Goal: Task Accomplishment & Management: Use online tool/utility

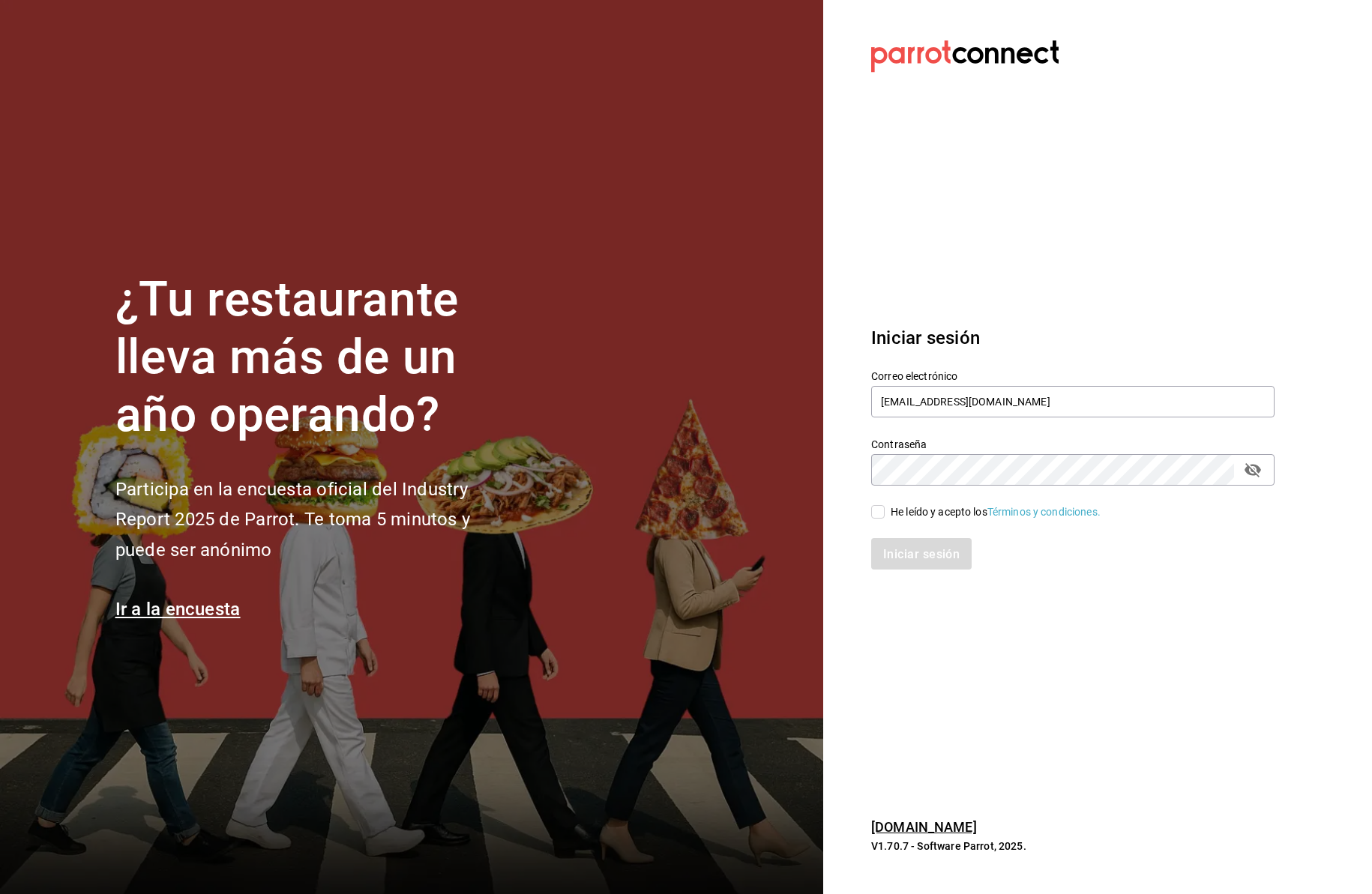
click at [880, 508] on input "He leído y acepto los Términos y condiciones." at bounding box center [878, 512] width 14 height 14
checkbox input "true"
click at [922, 558] on font "Iniciar sesión" at bounding box center [922, 552] width 77 height 14
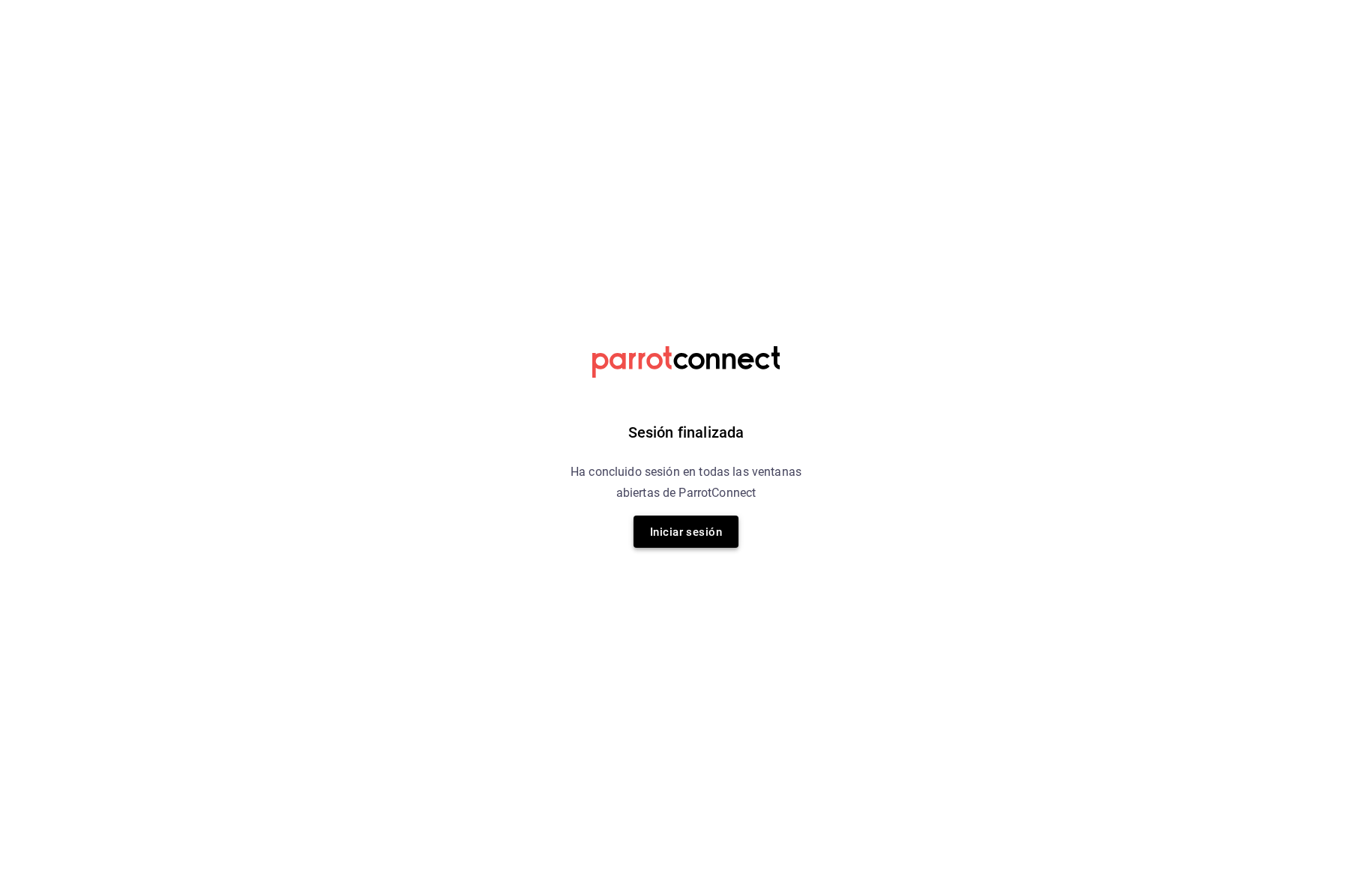
click at [713, 526] on font "Iniciar sesión" at bounding box center [686, 532] width 72 height 14
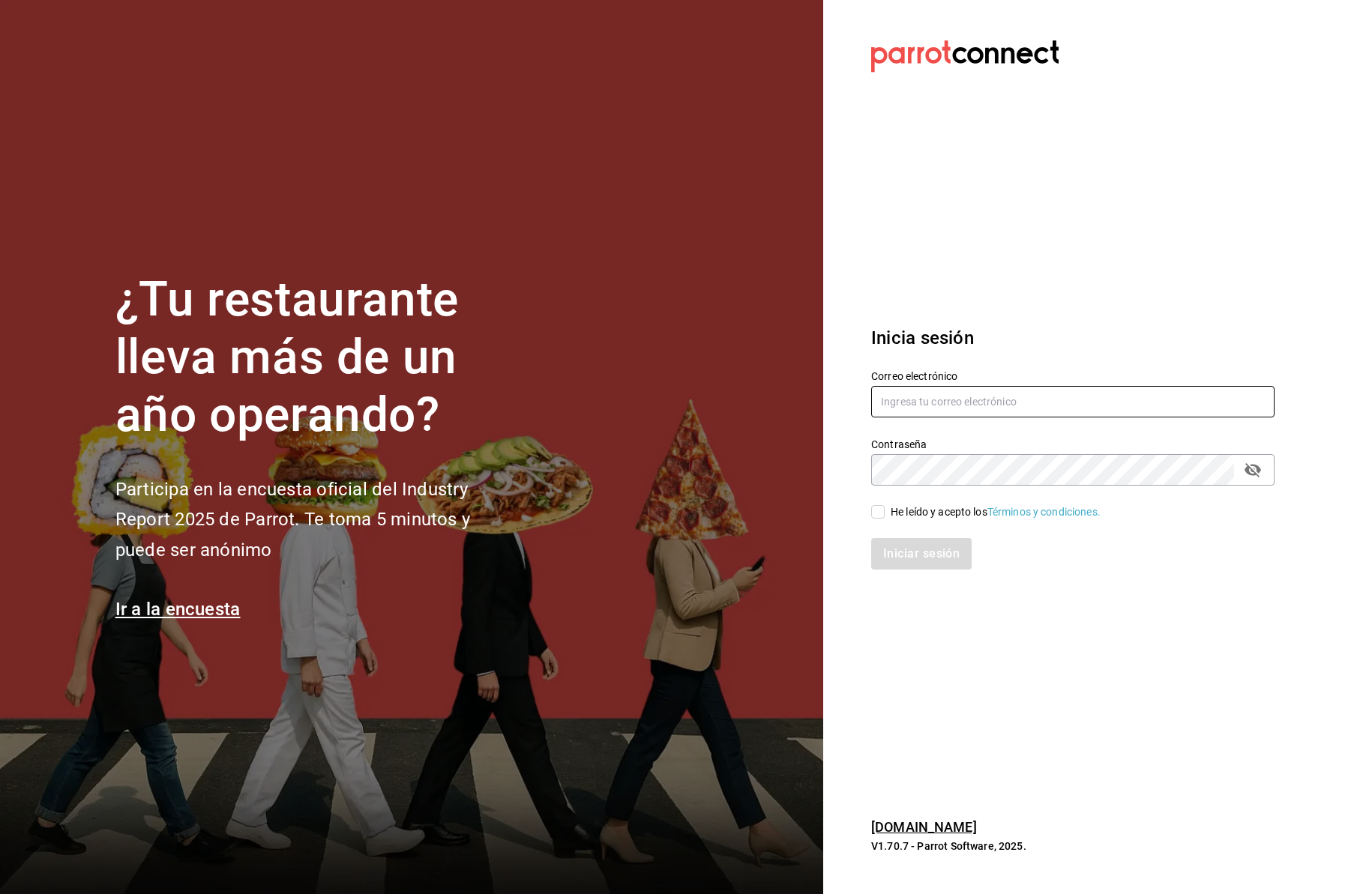
type input "jaimecafe22@gmail.com"
click at [875, 518] on input "He leído y acepto los Términos y condiciones." at bounding box center [878, 512] width 14 height 14
checkbox input "true"
click at [888, 551] on font "Iniciar sesión" at bounding box center [922, 552] width 77 height 14
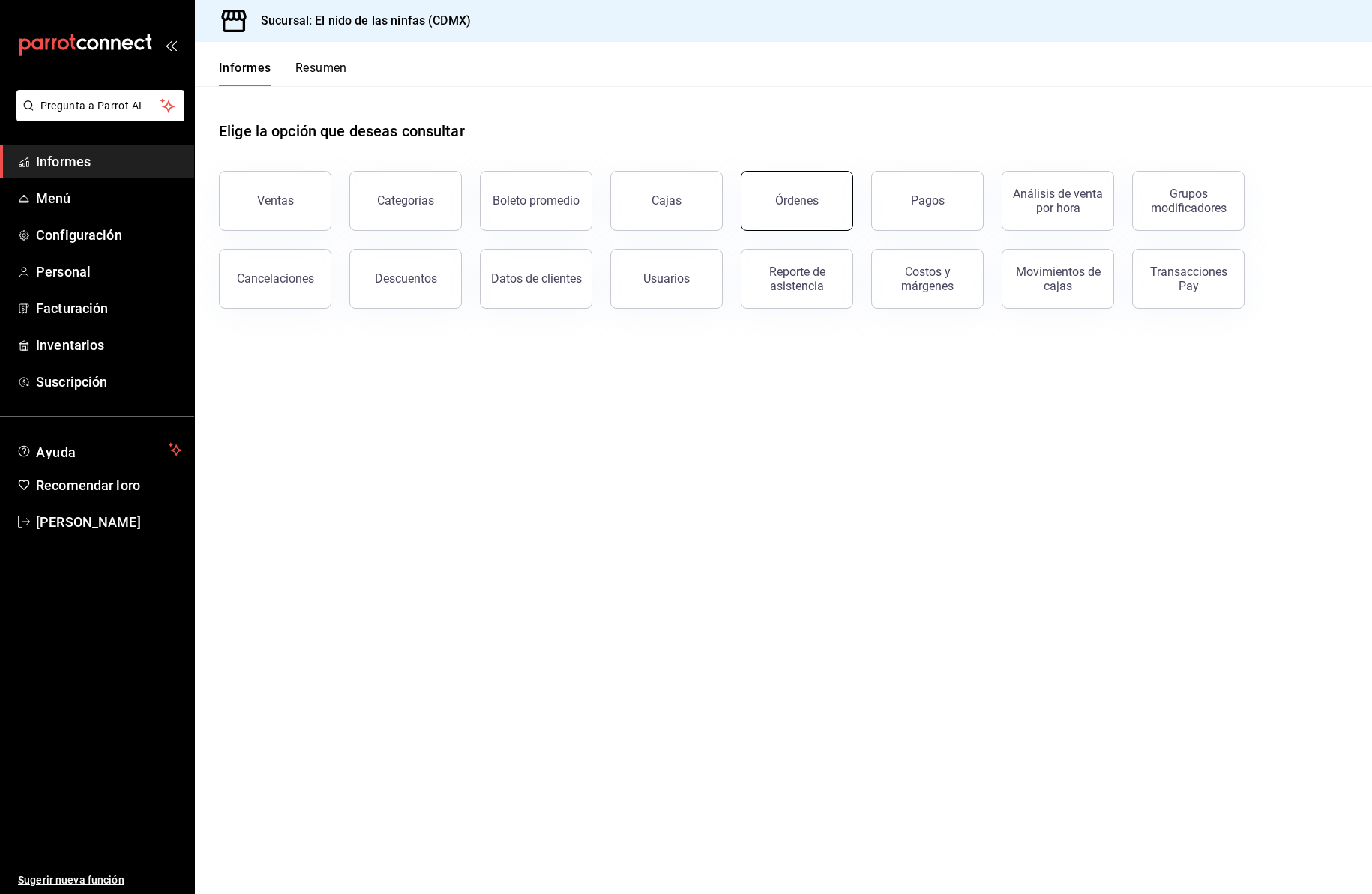
click at [807, 199] on font "Órdenes" at bounding box center [796, 199] width 43 height 14
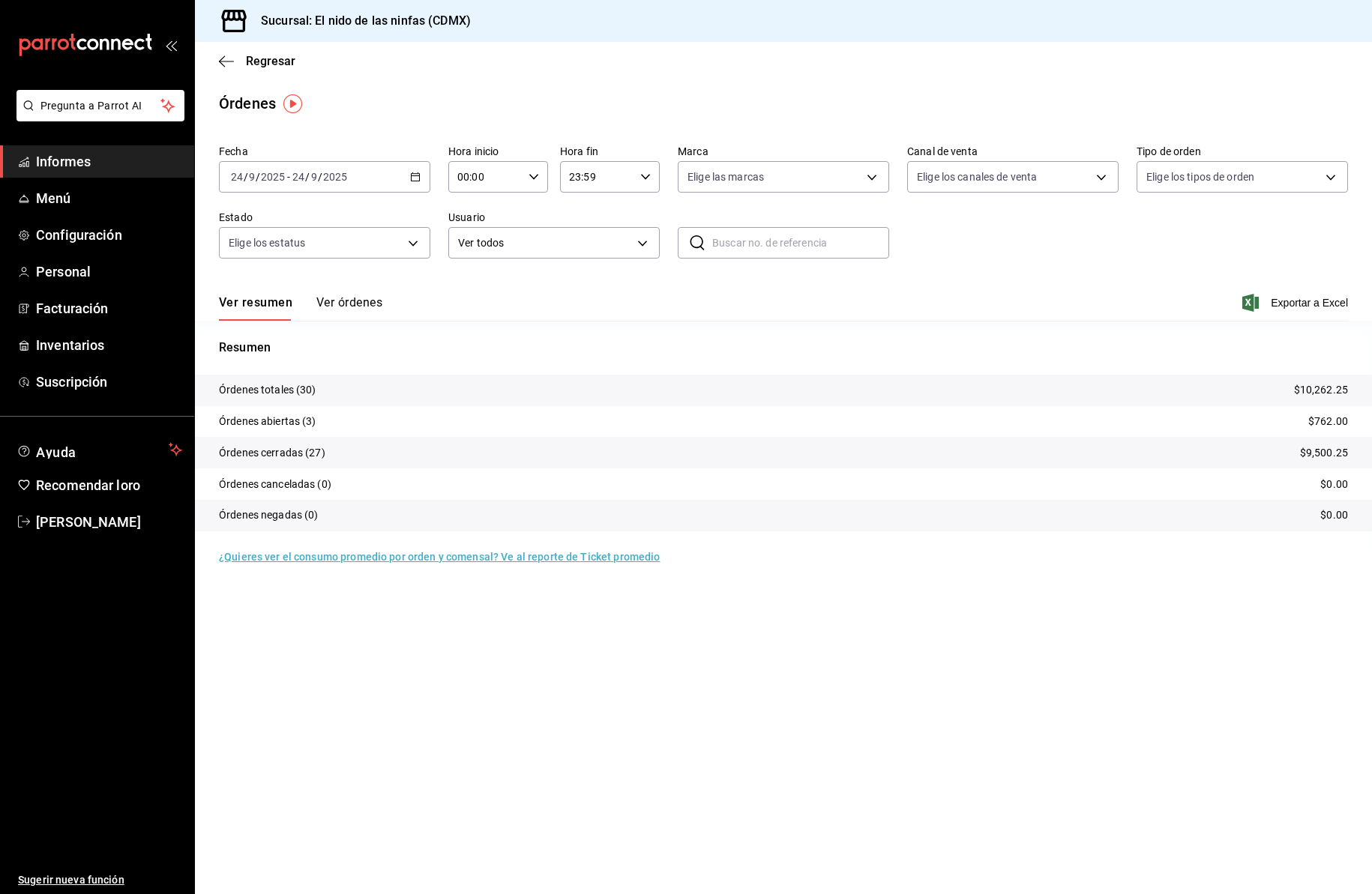
click at [74, 163] on font "Informes" at bounding box center [63, 161] width 55 height 16
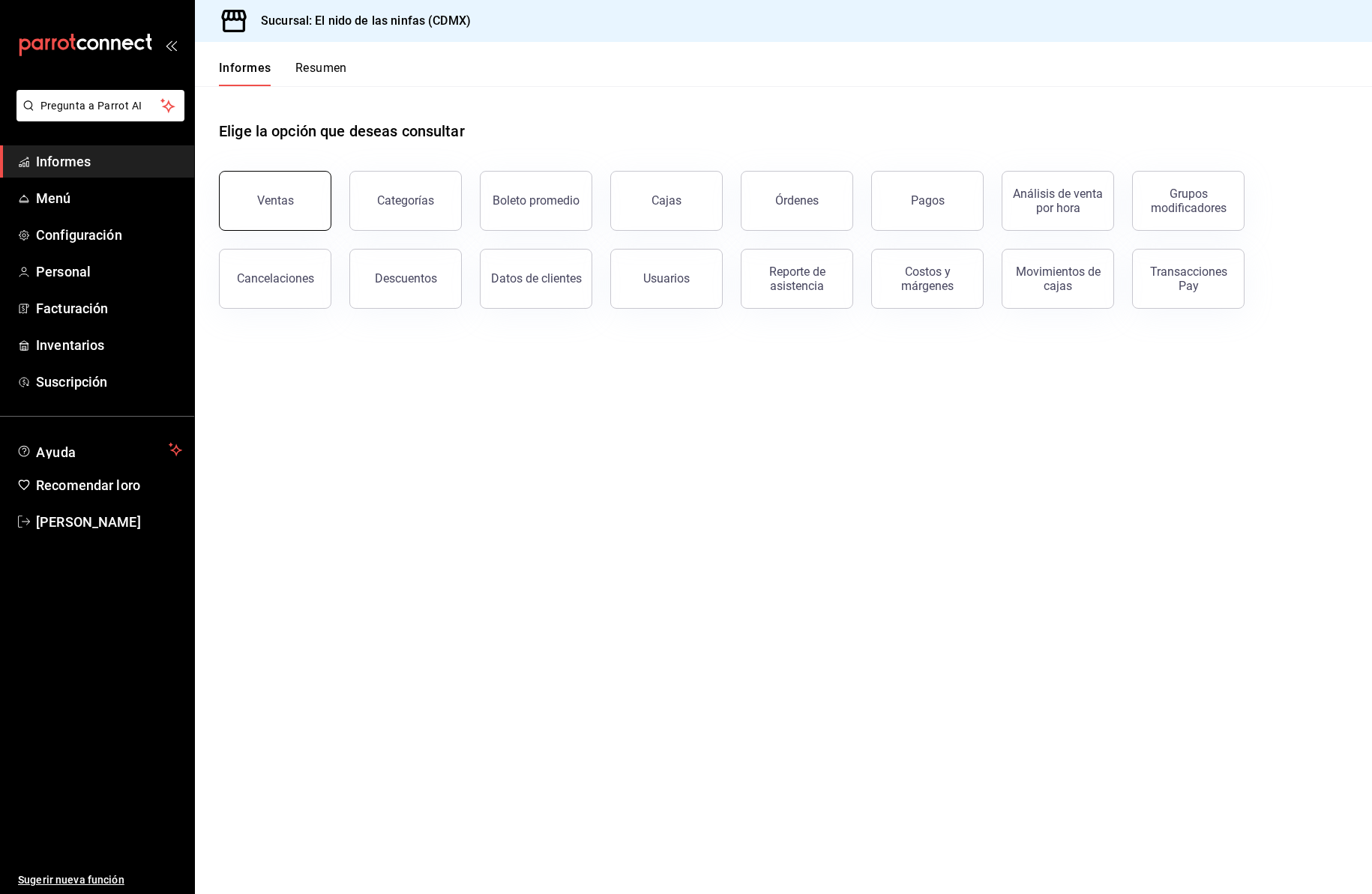
click at [280, 199] on font "Ventas" at bounding box center [275, 199] width 37 height 14
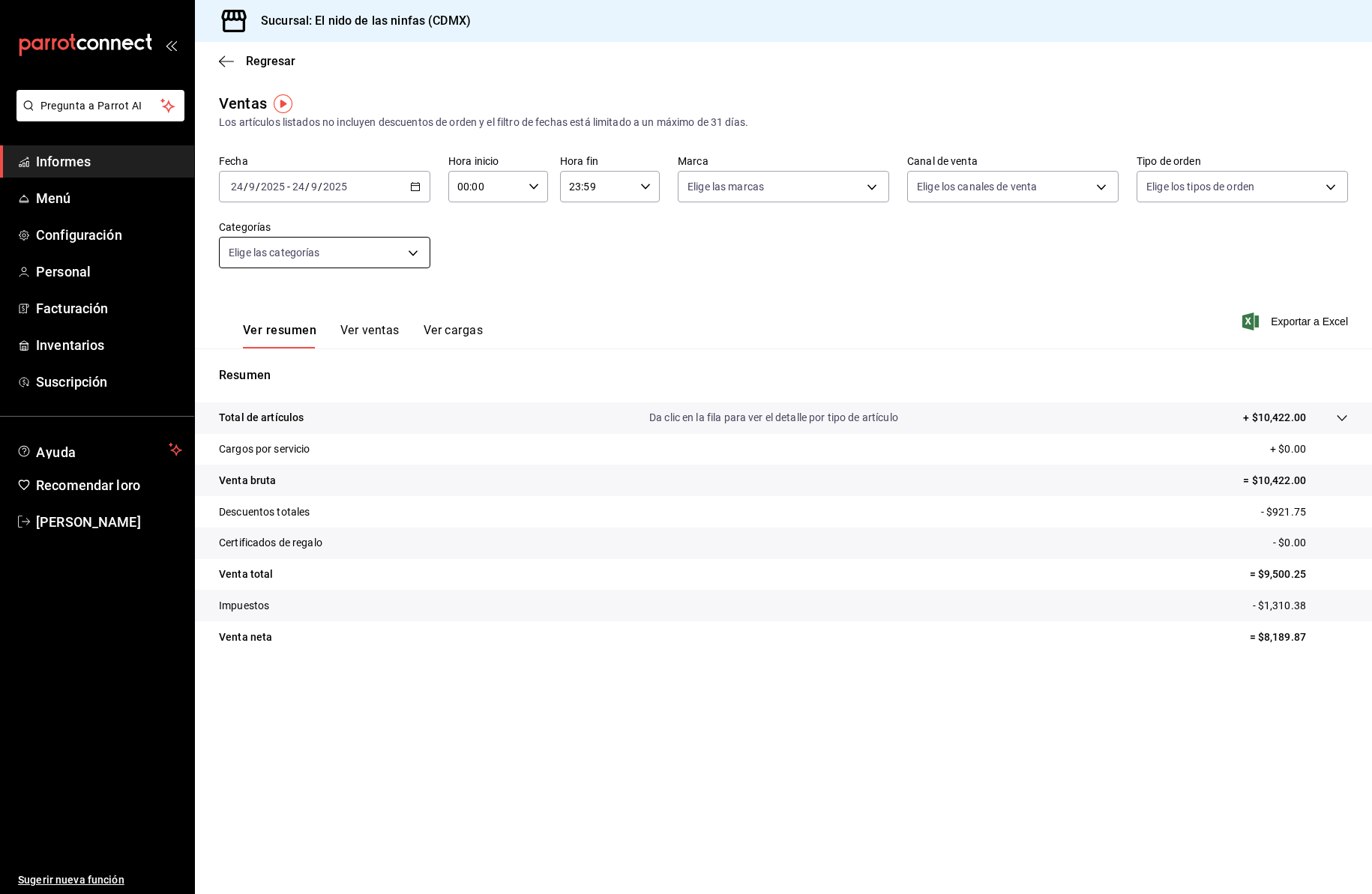
click at [415, 249] on body "Pregunta a Parrot AI Informes Menú Configuración Personal Facturación Inventari…" at bounding box center [686, 447] width 1372 height 894
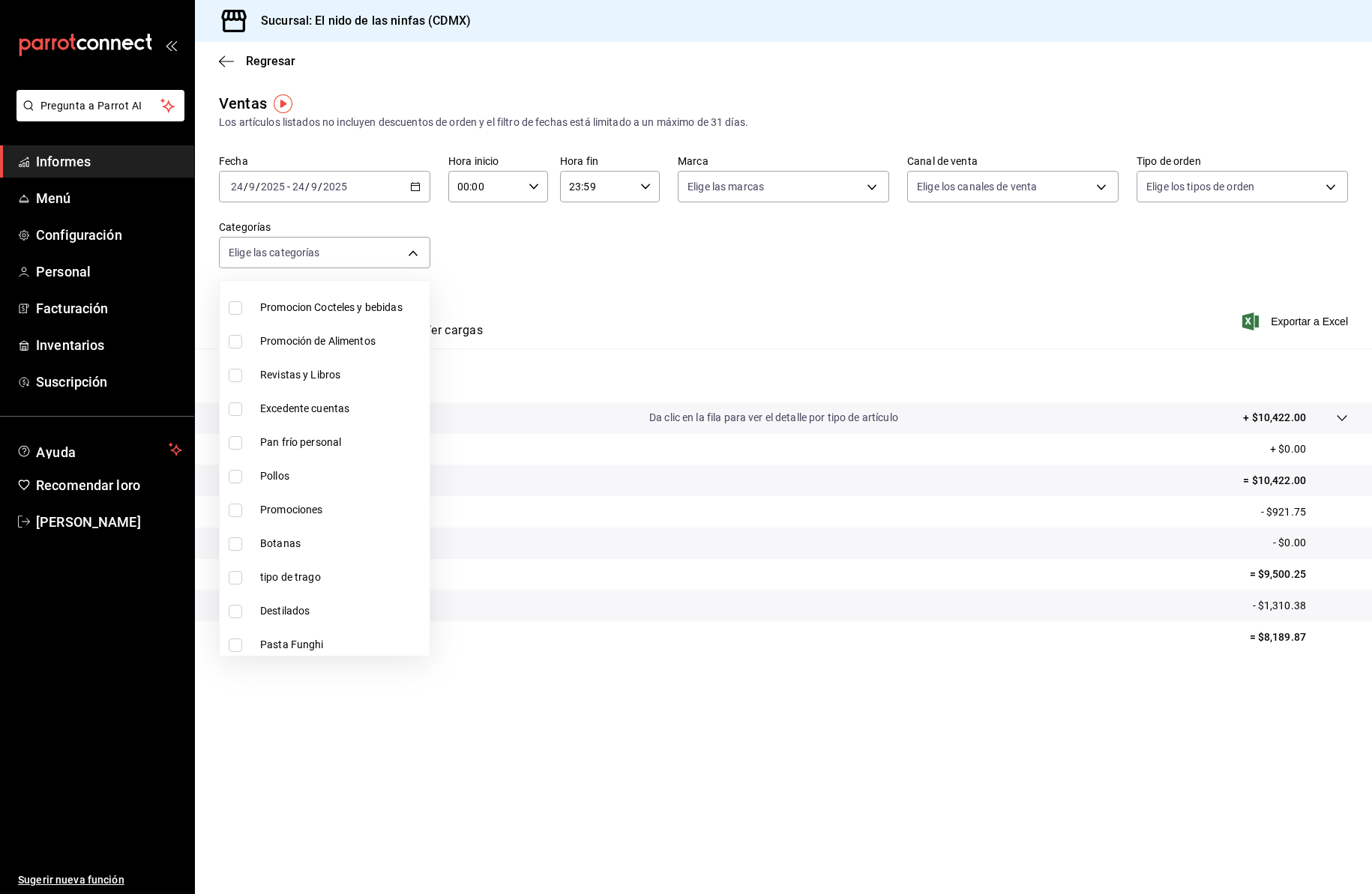
scroll to position [188, 0]
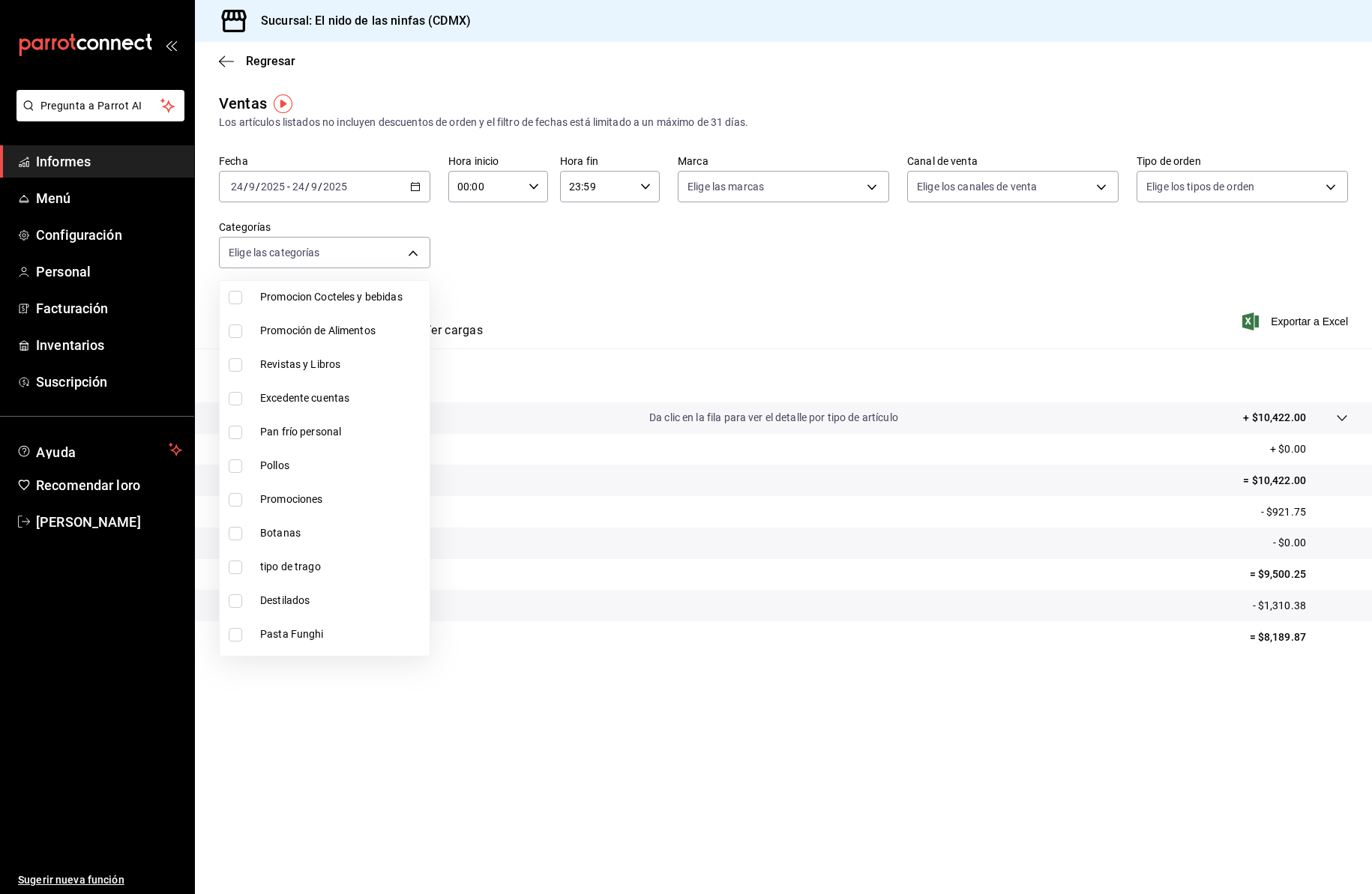
click at [237, 431] on input "checkbox" at bounding box center [235, 432] width 14 height 14
checkbox input "true"
type input "6f1e8b3b-be47-48dc-a91a-760e242b3188"
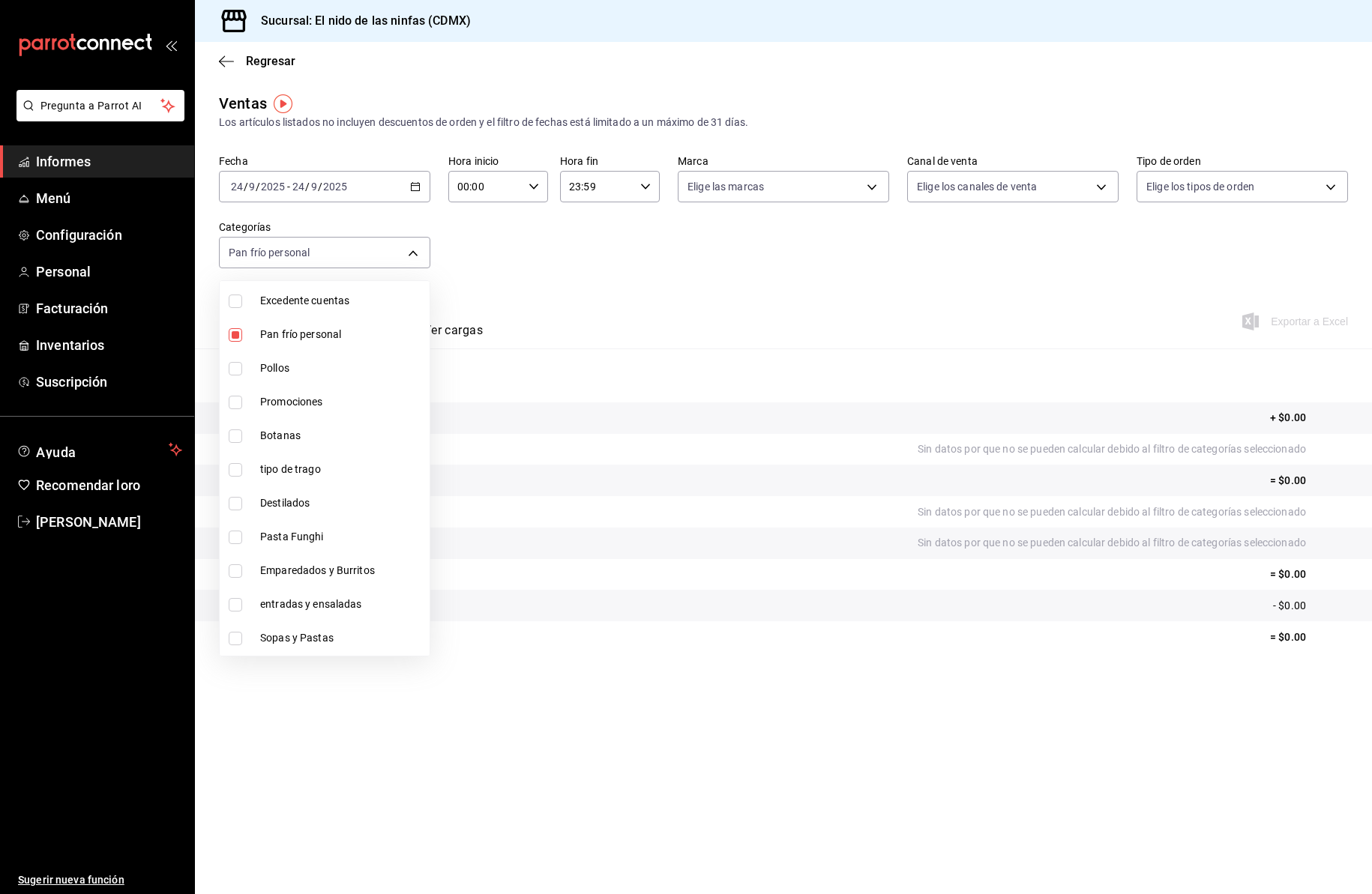
scroll to position [292, 0]
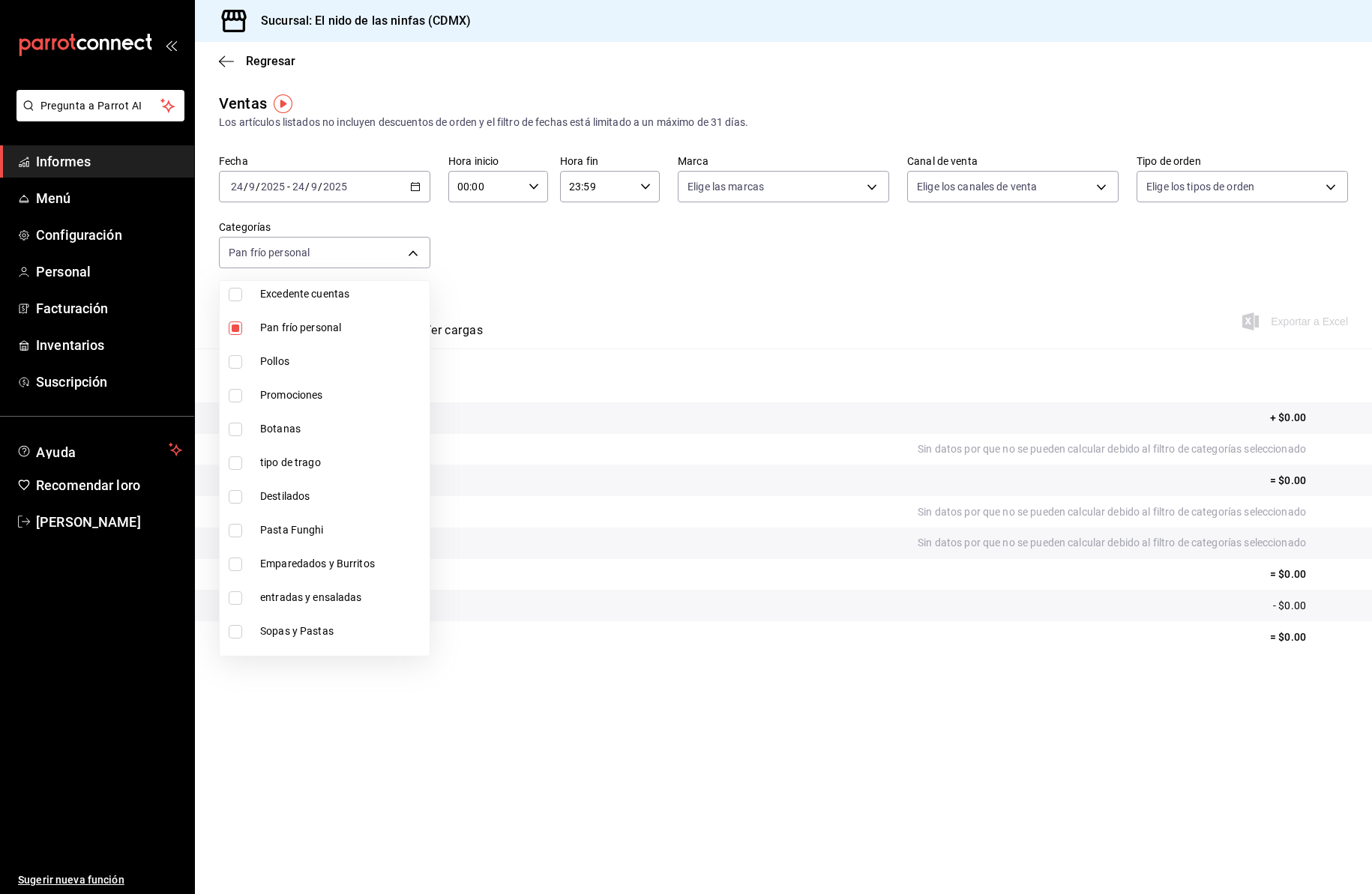
click at [240, 566] on input "checkbox" at bounding box center [235, 564] width 14 height 14
checkbox input "true"
type input "6f1e8b3b-be47-48dc-a91a-760e242b3188,9be94b97-29b6-4999-befc-a53088b654b4"
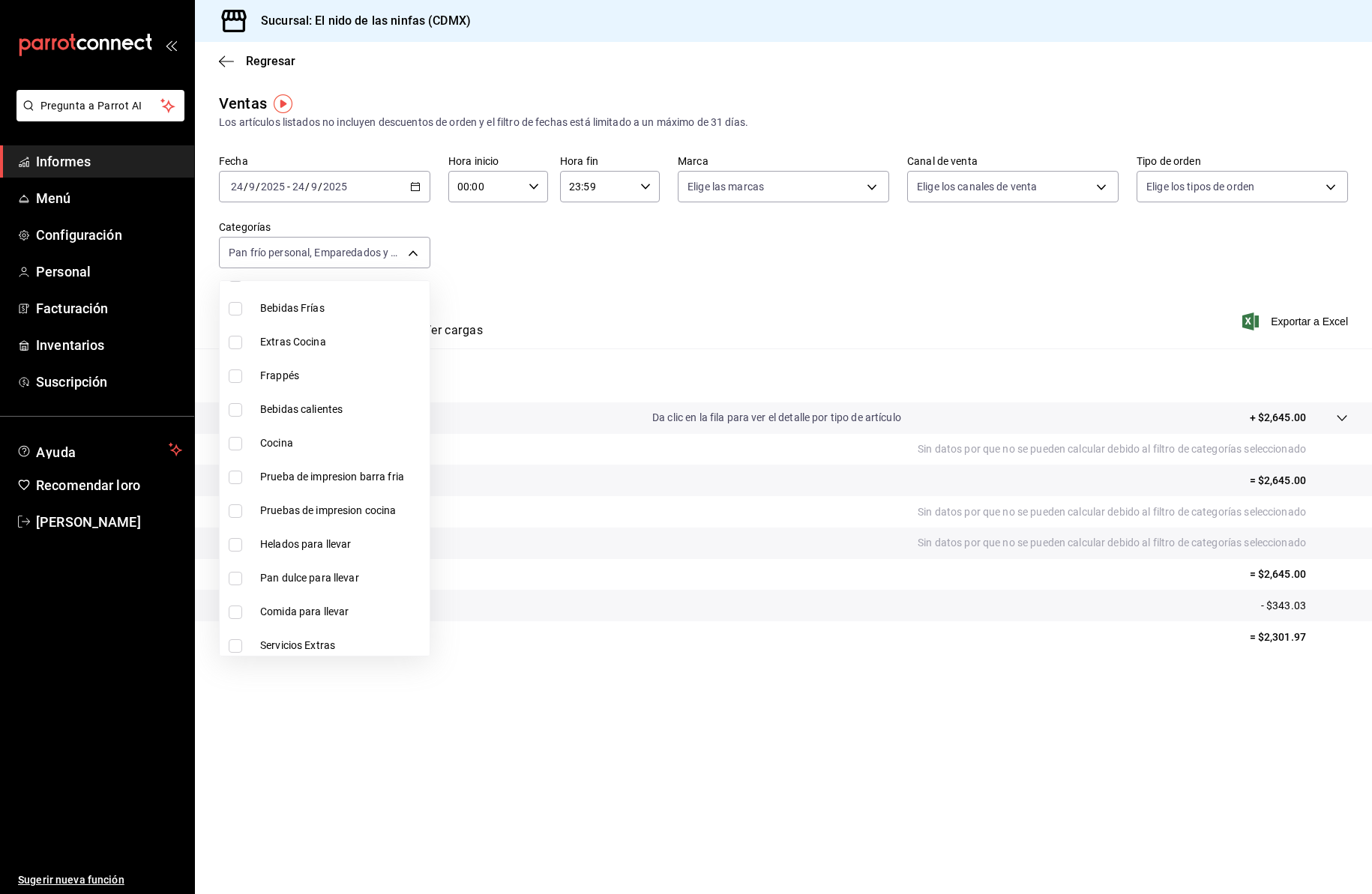
scroll to position [915, 0]
click at [237, 583] on input "checkbox" at bounding box center [235, 582] width 14 height 14
checkbox input "true"
type input "6f1e8b3b-be47-48dc-a91a-760e242b3188,9be94b97-29b6-4999-befc-a53088b654b4,0c3a5…"
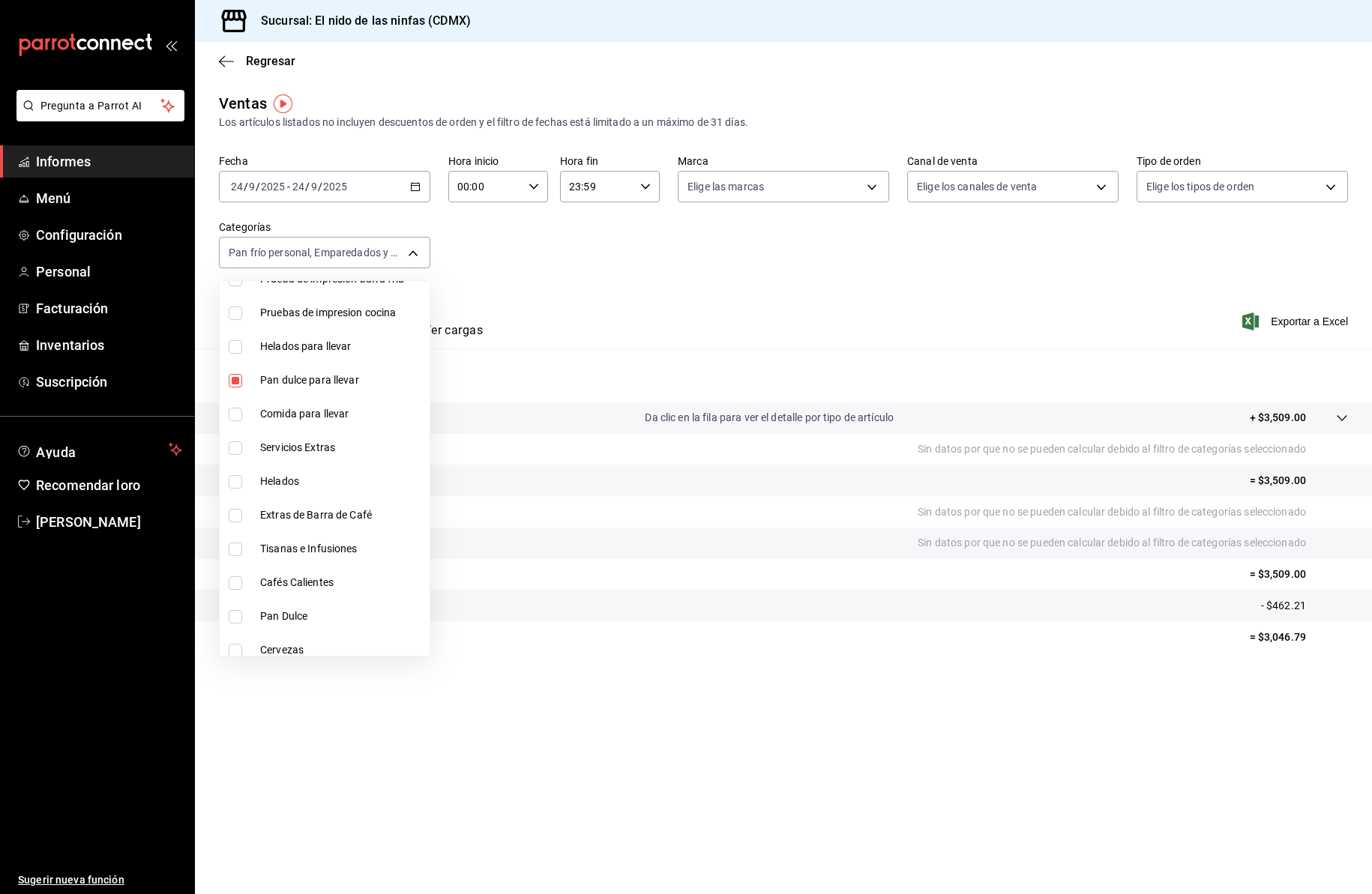
scroll to position [1118, 0]
click at [240, 617] on input "checkbox" at bounding box center [235, 616] width 14 height 14
checkbox input "true"
type input "6f1e8b3b-be47-48dc-a91a-760e242b3188,9be94b97-29b6-4999-befc-a53088b654b4,0c3a5…"
click at [679, 292] on div at bounding box center [686, 447] width 1372 height 894
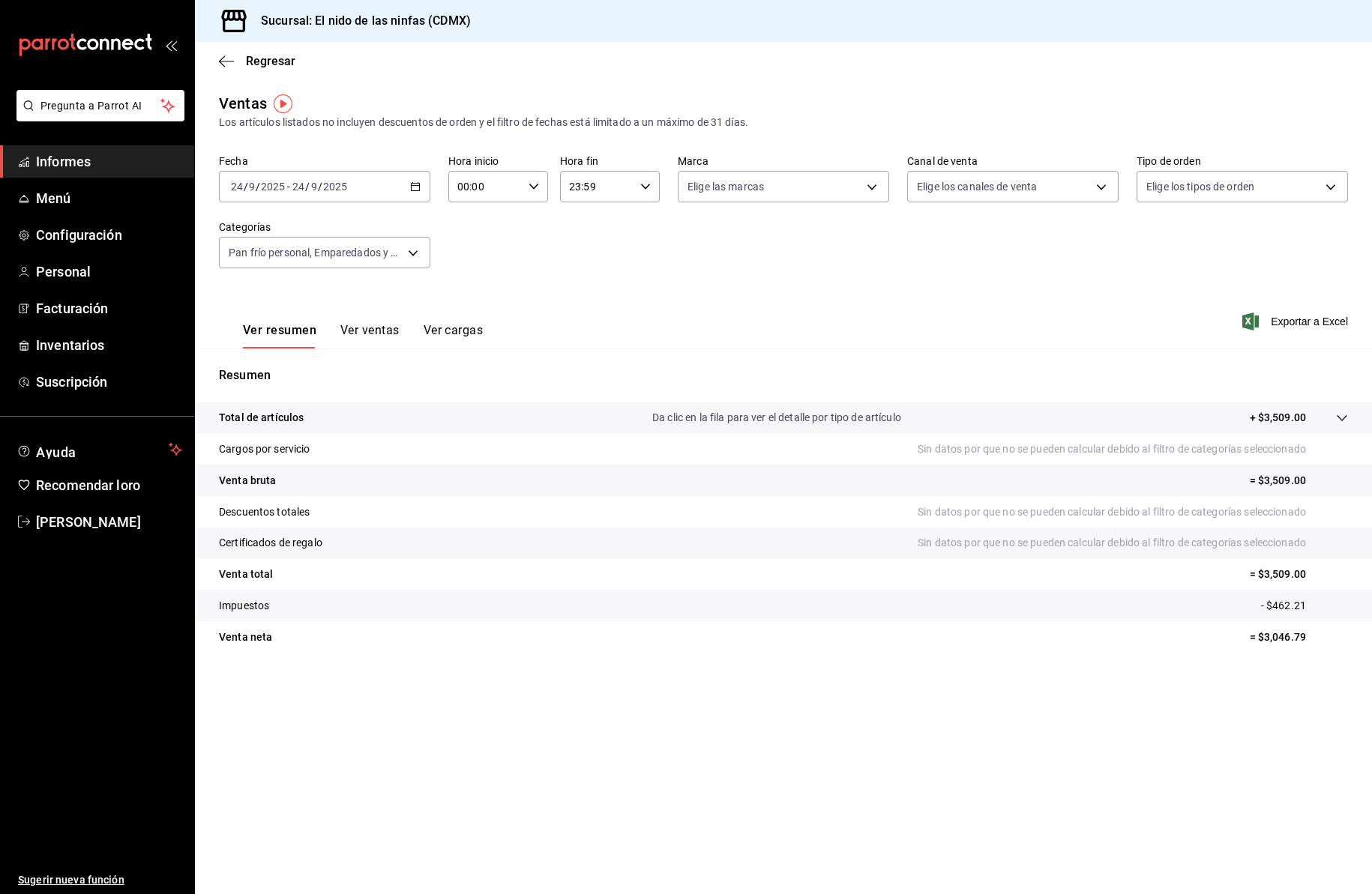
click at [391, 330] on font "Ver ventas" at bounding box center [370, 330] width 59 height 14
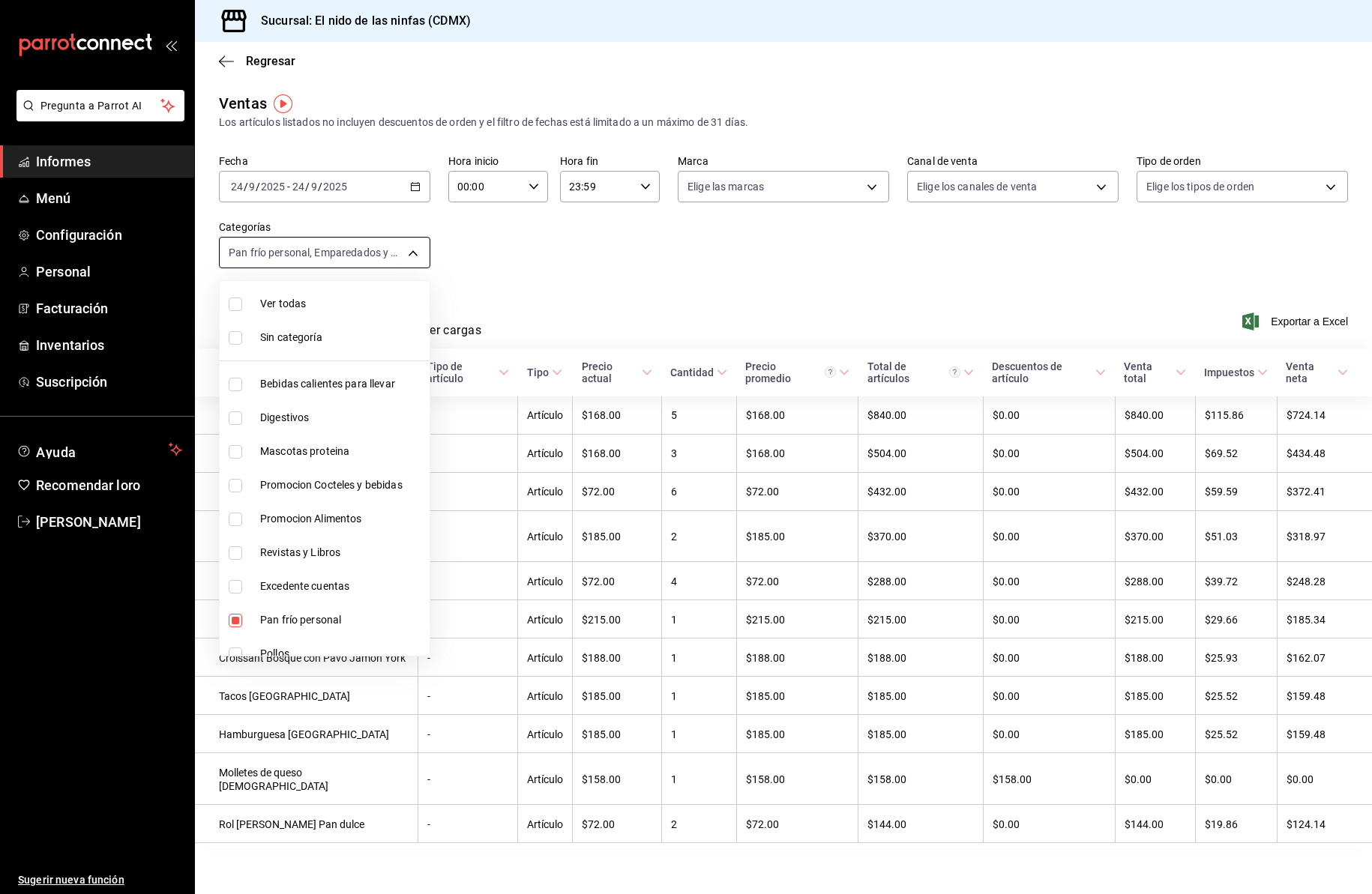
click at [411, 253] on body "Pregunta a Parrot AI Informes Menú Configuración Personal Facturación Inventari…" at bounding box center [686, 447] width 1372 height 894
click at [235, 618] on input "checkbox" at bounding box center [235, 620] width 14 height 14
checkbox input "false"
type input "9be94b97-29b6-4999-befc-a53088b654b4,0c3a5719-4e98-4a4e-8d8d-e0a63725fc70,bde6b…"
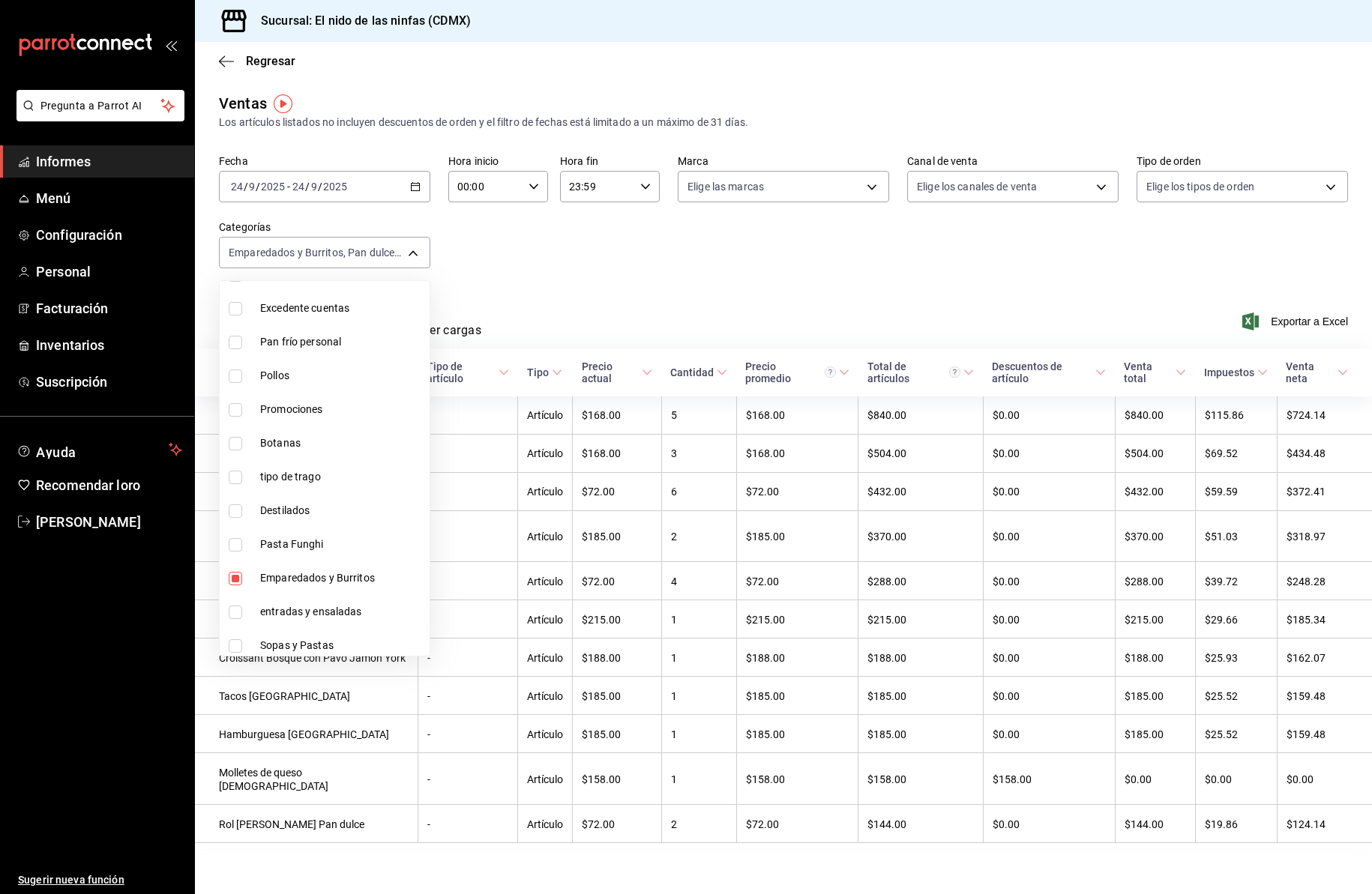
scroll to position [282, 0]
click at [238, 578] on input "checkbox" at bounding box center [235, 574] width 14 height 14
checkbox input "false"
type input "0c3a5719-4e98-4a4e-8d8d-e0a63725fc70,bde6b04d-7623-4ba4-a9fb-192c322fc5cf"
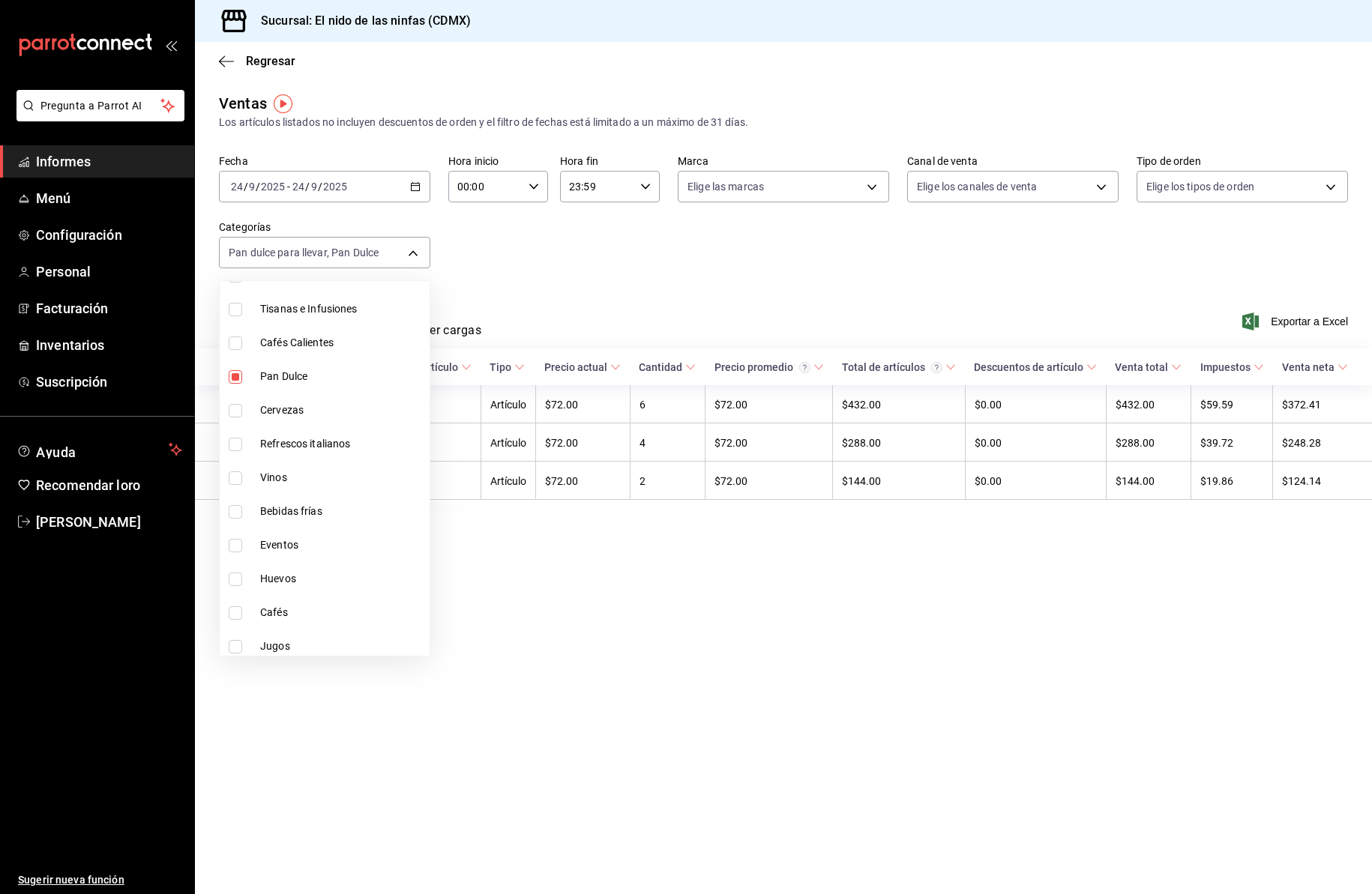
scroll to position [1364, 0]
click at [589, 654] on div at bounding box center [686, 447] width 1372 height 894
